Goal: Transaction & Acquisition: Purchase product/service

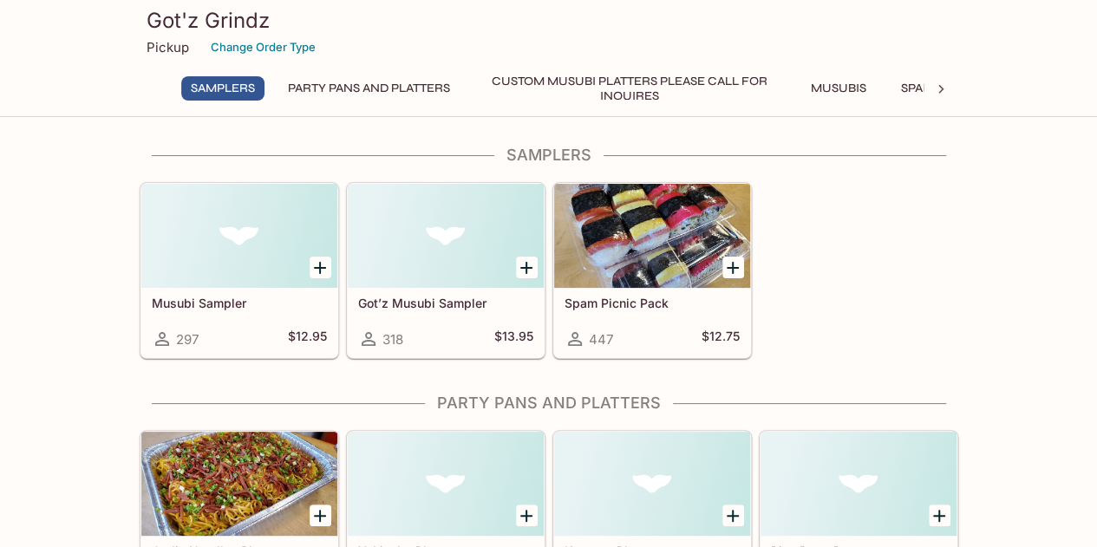
click at [830, 91] on button "Musubis" at bounding box center [839, 88] width 78 height 24
click at [940, 86] on icon at bounding box center [941, 89] width 5 height 9
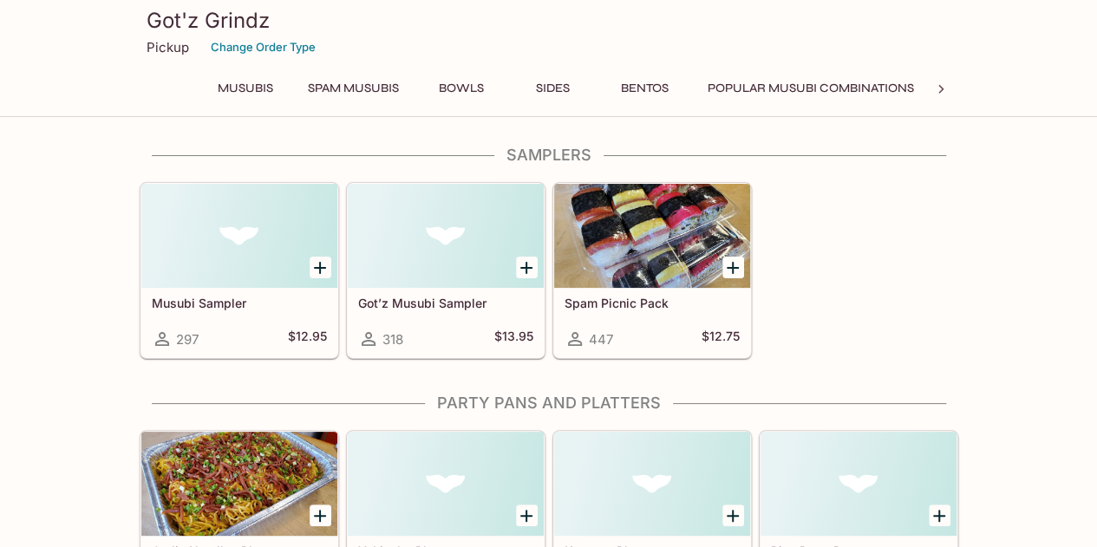
scroll to position [0, 599]
click at [861, 88] on button "Popular Musubi Combinations" at bounding box center [811, 88] width 226 height 24
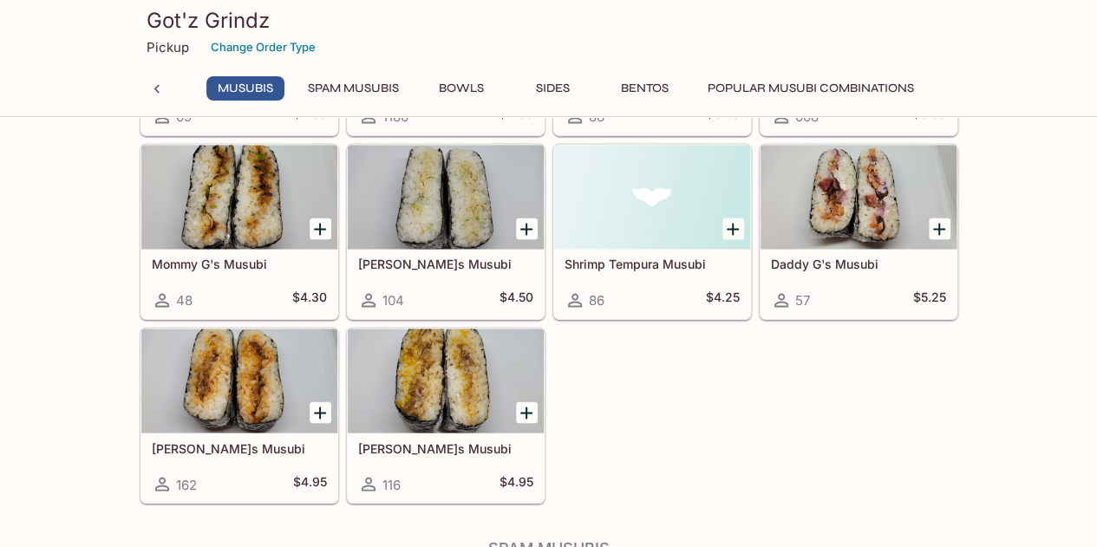
scroll to position [1308, 0]
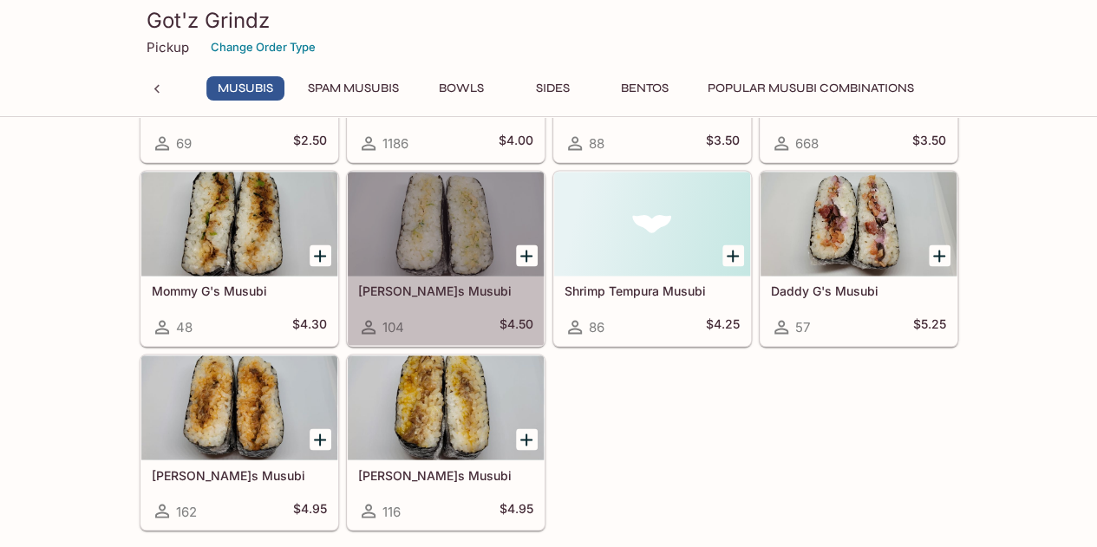
click at [448, 245] on div at bounding box center [446, 224] width 196 height 104
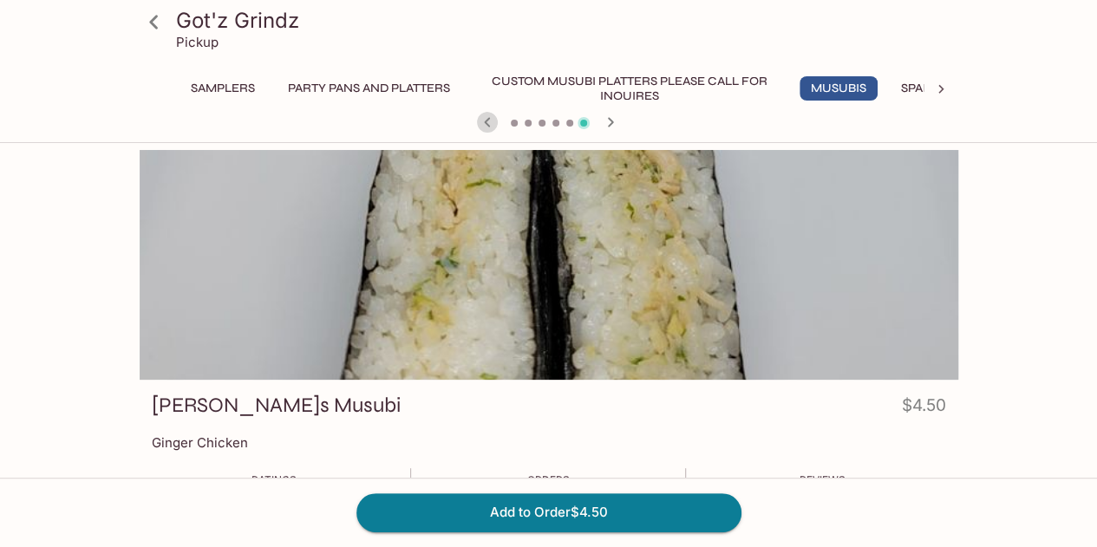
click at [484, 122] on icon "button" at bounding box center [487, 122] width 21 height 21
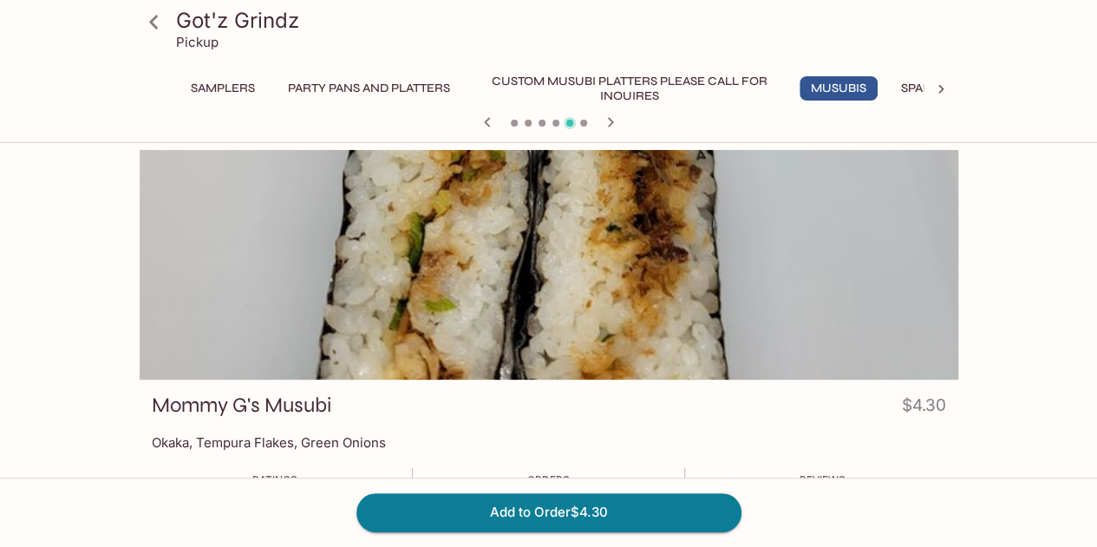
click at [484, 122] on icon "button" at bounding box center [487, 122] width 21 height 21
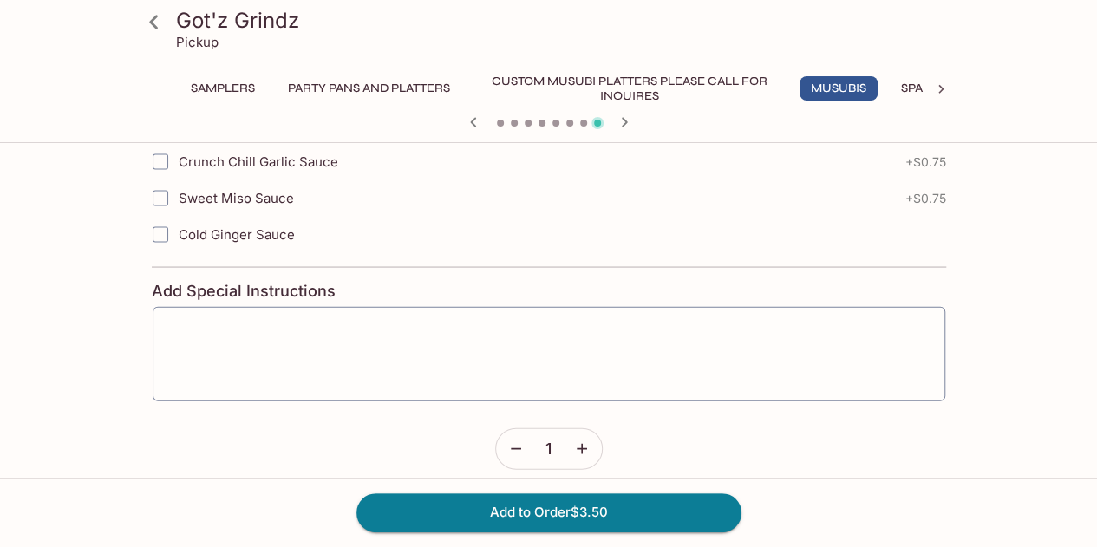
scroll to position [1804, 0]
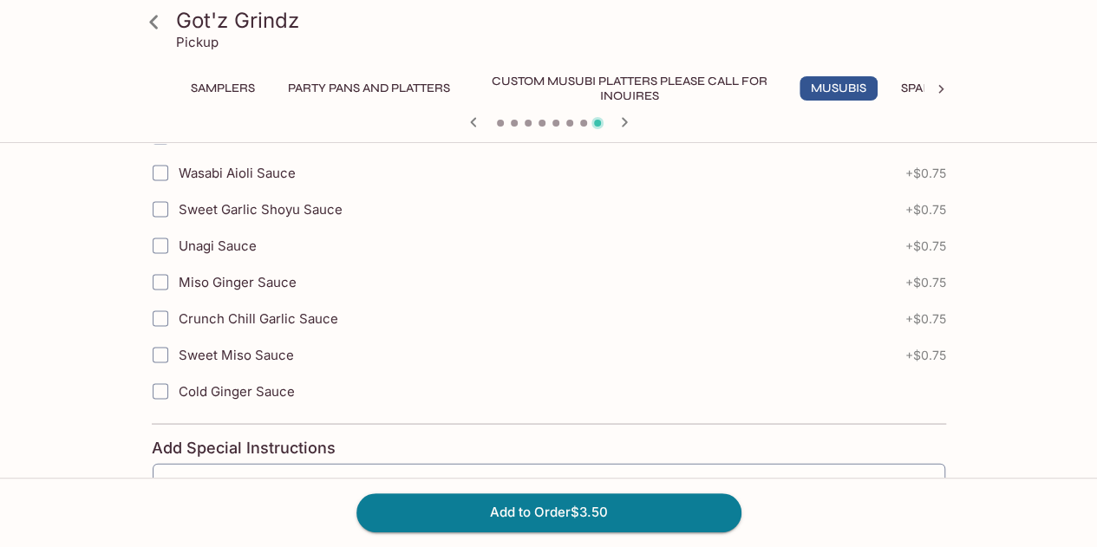
click at [859, 88] on button "Musubis" at bounding box center [839, 88] width 78 height 24
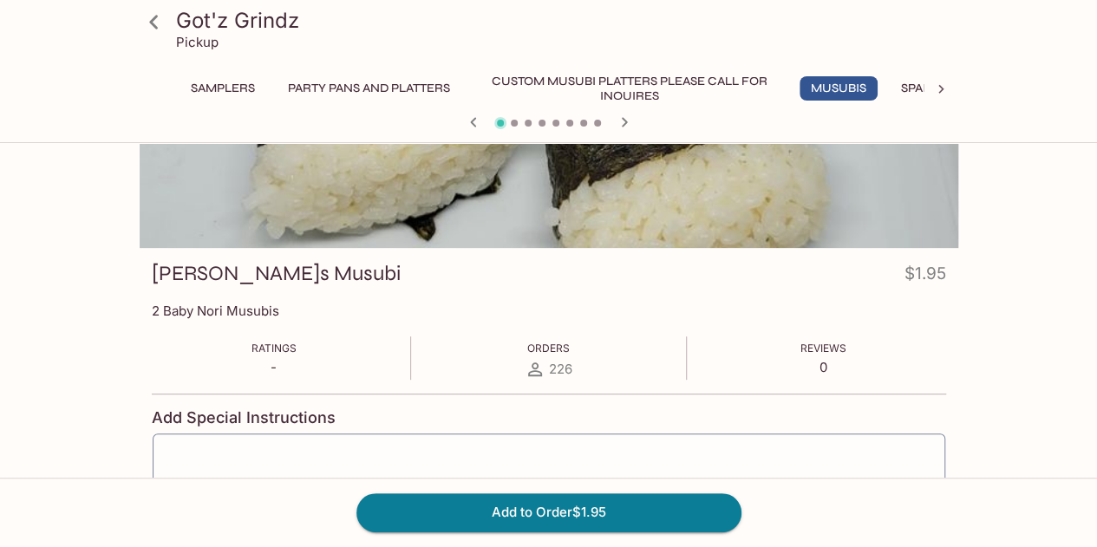
scroll to position [69, 0]
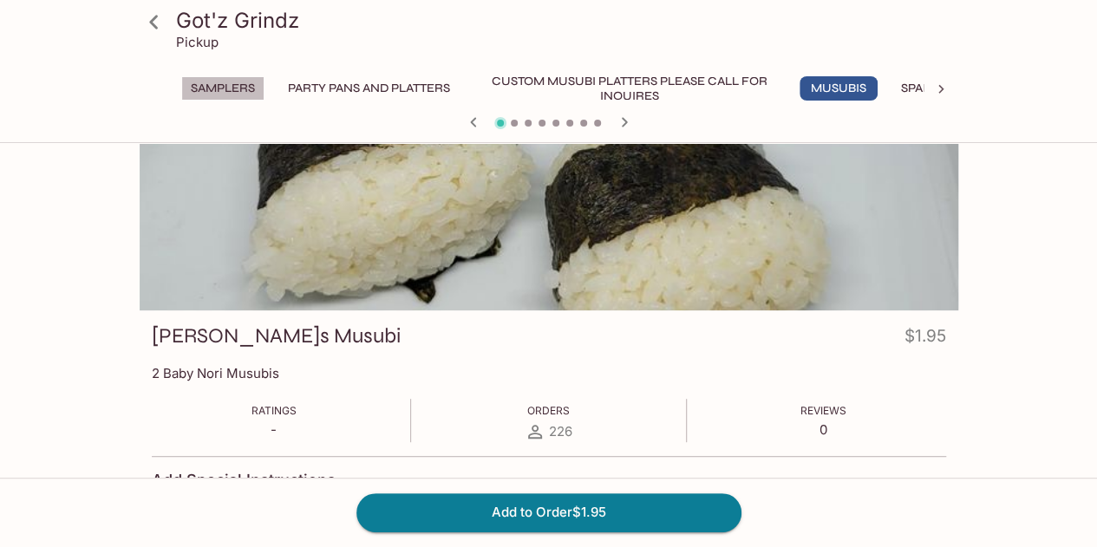
click at [219, 91] on button "Samplers" at bounding box center [222, 88] width 83 height 24
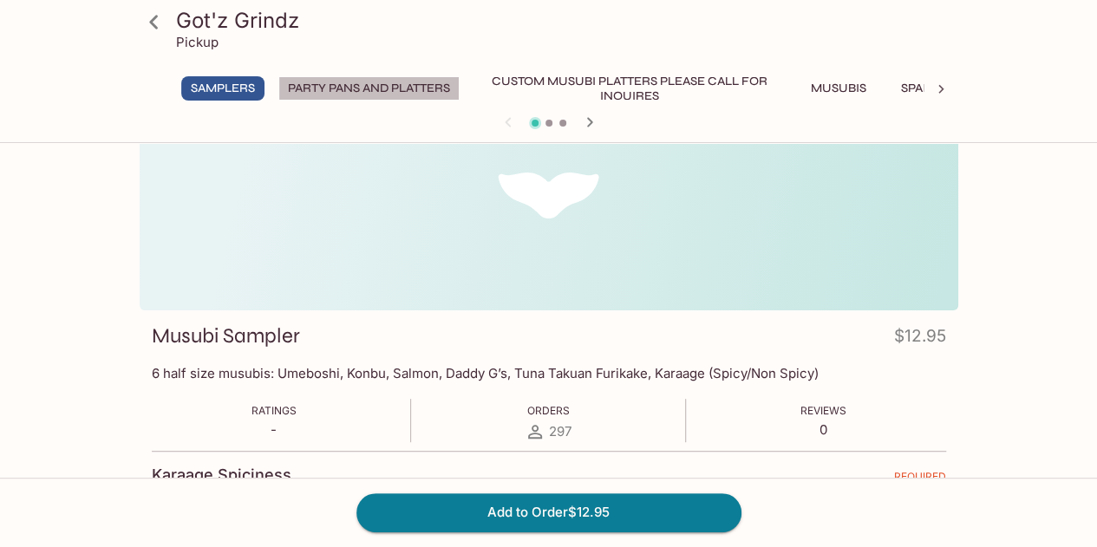
click at [349, 85] on button "Party Pans and Platters" at bounding box center [368, 88] width 181 height 24
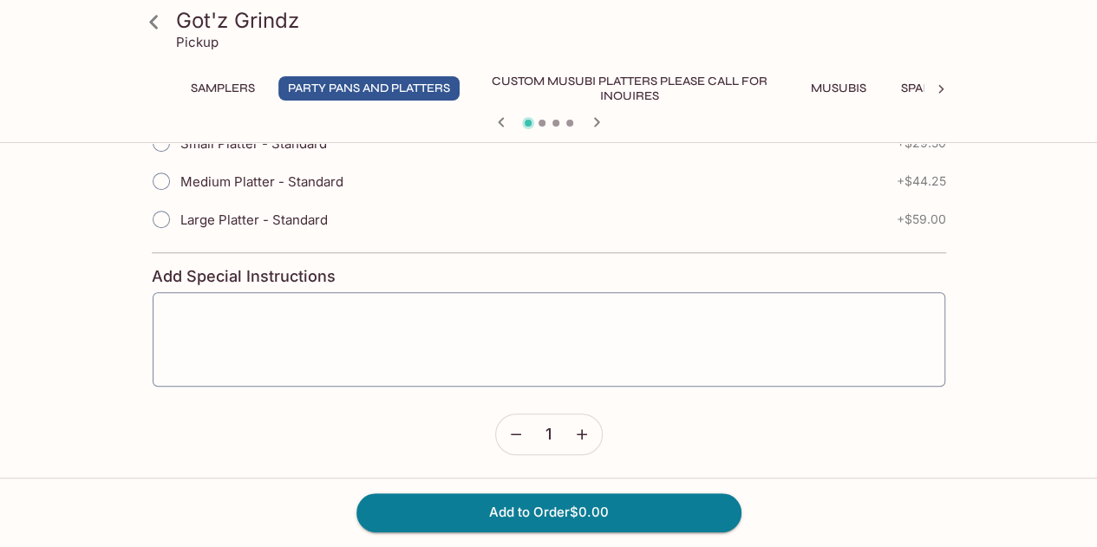
scroll to position [82, 0]
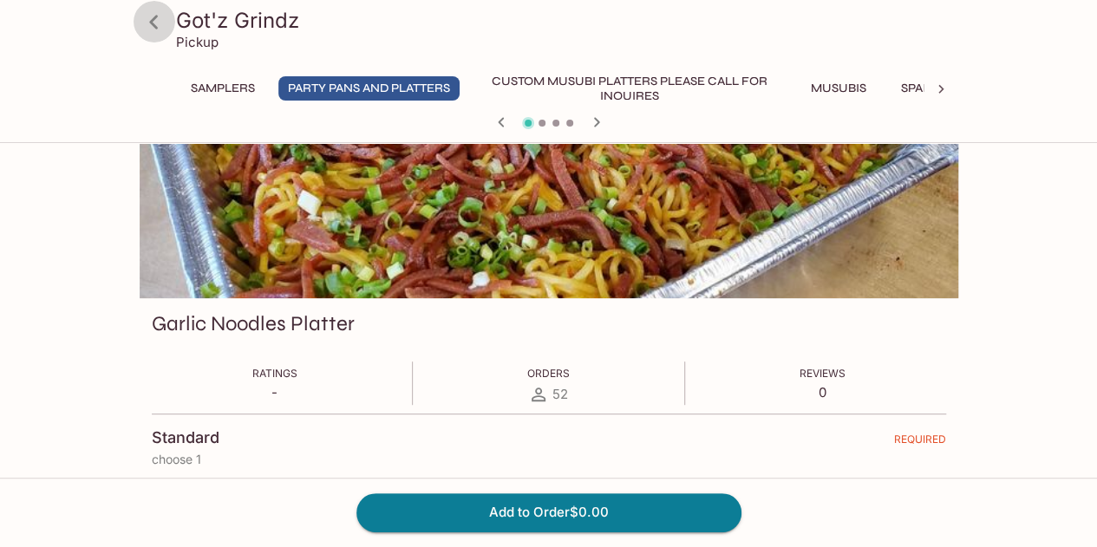
click at [161, 20] on icon at bounding box center [154, 22] width 30 height 30
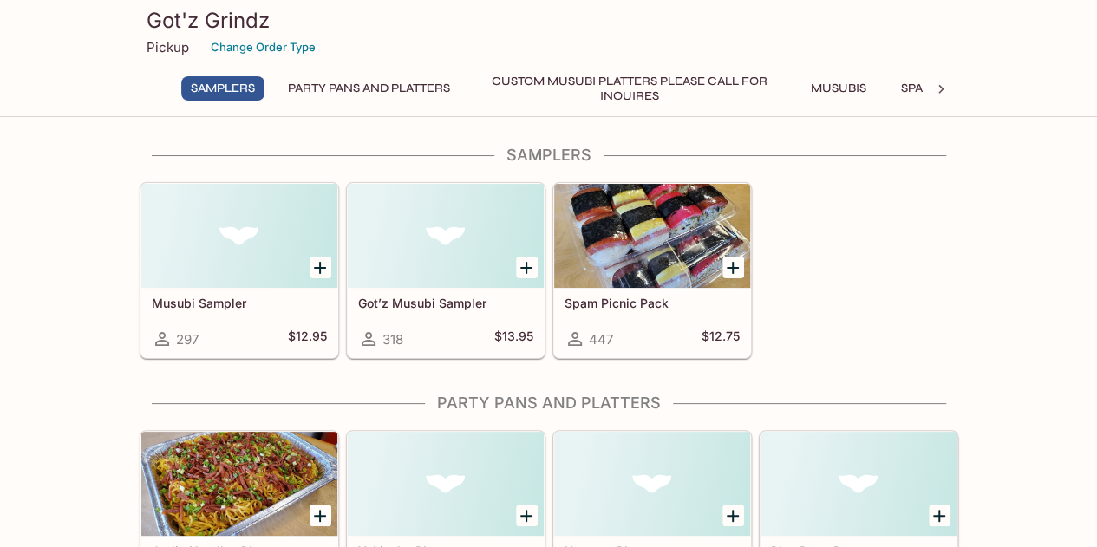
click at [827, 90] on button "Musubis" at bounding box center [839, 88] width 78 height 24
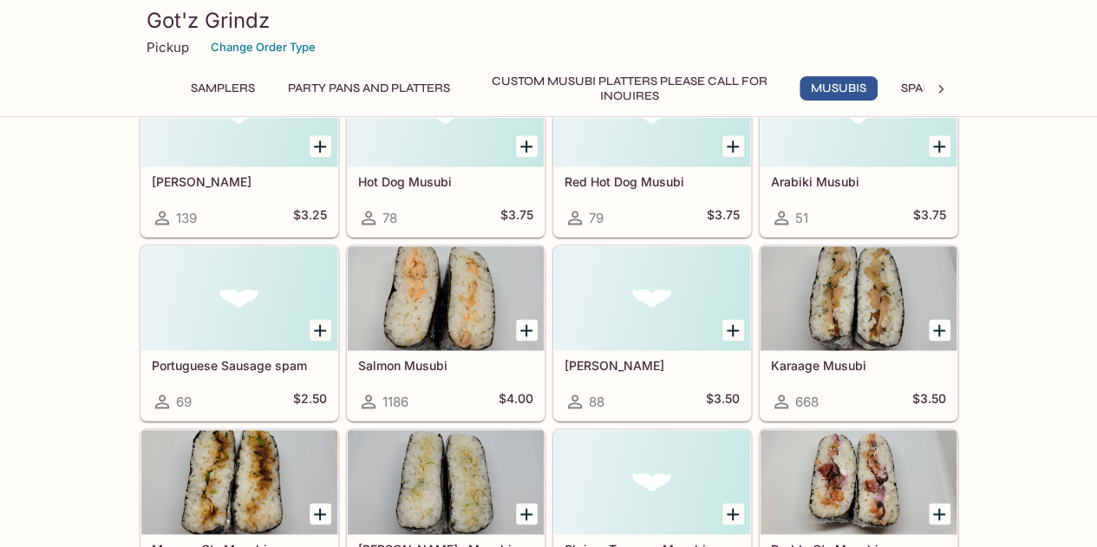
scroll to position [1076, 0]
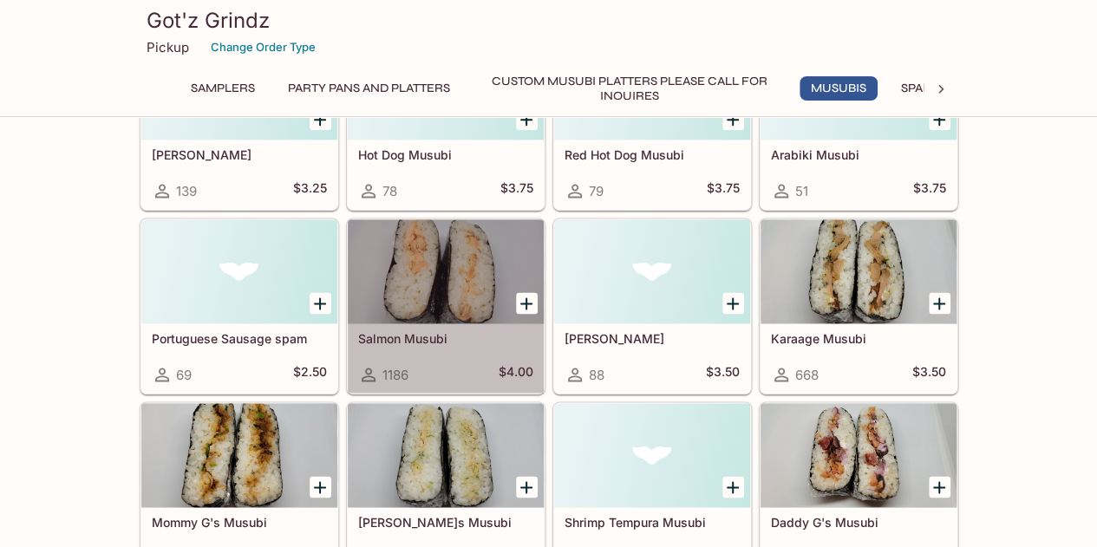
click at [458, 292] on div at bounding box center [446, 271] width 196 height 104
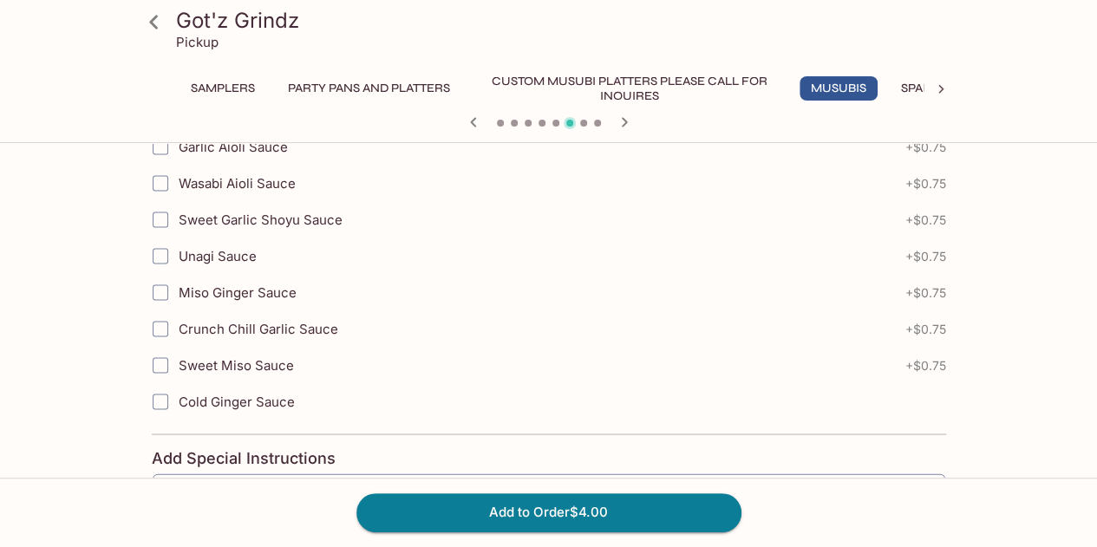
scroll to position [1648, 0]
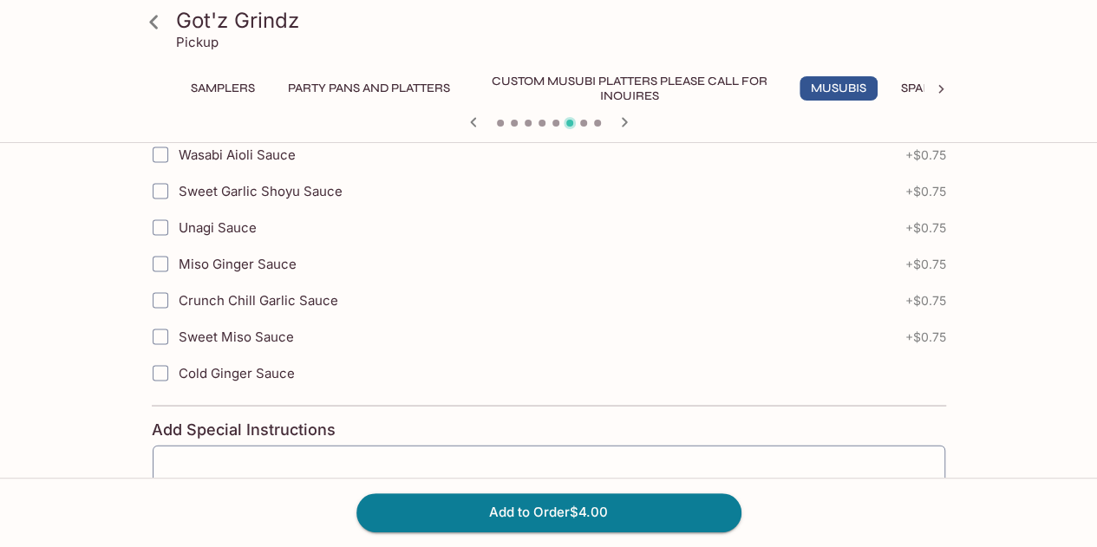
click at [161, 320] on input "Sweet Miso Sauce" at bounding box center [160, 337] width 35 height 35
checkbox input "true"
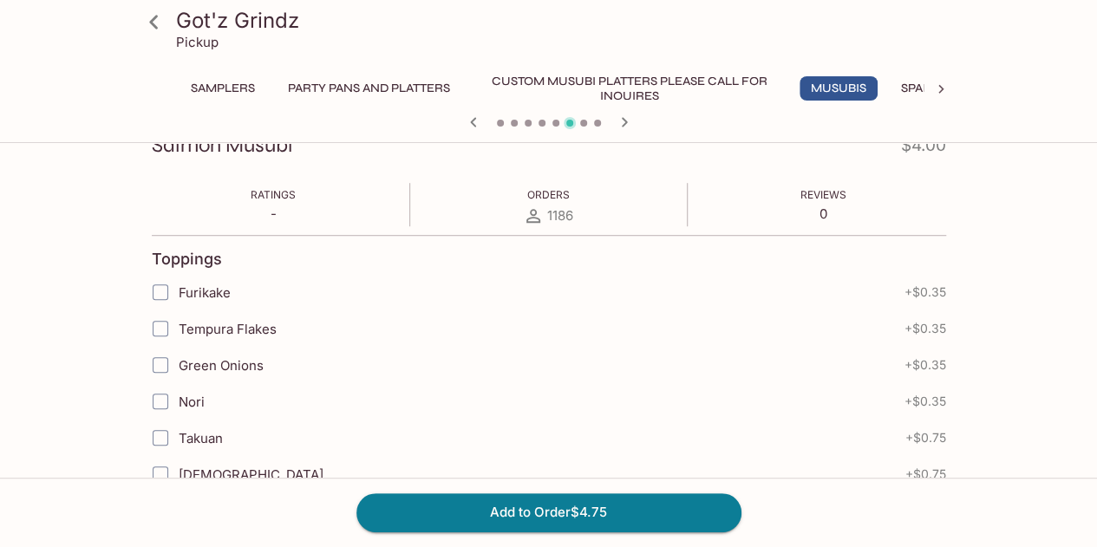
scroll to position [0, 0]
